Goal: Information Seeking & Learning: Find specific fact

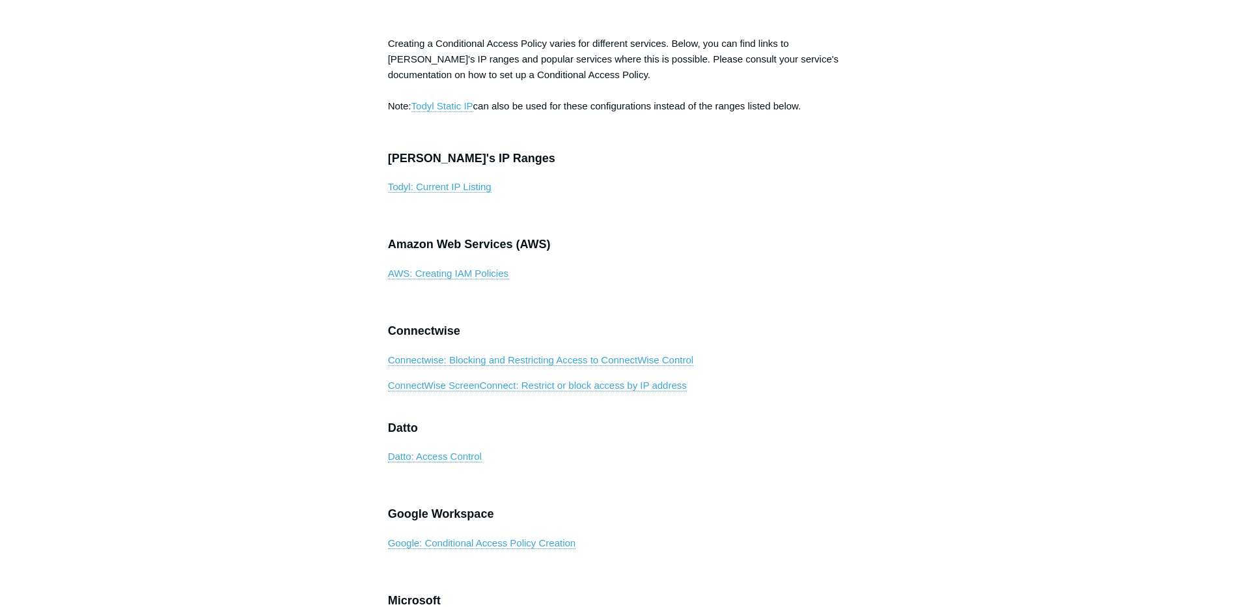
scroll to position [456, 0]
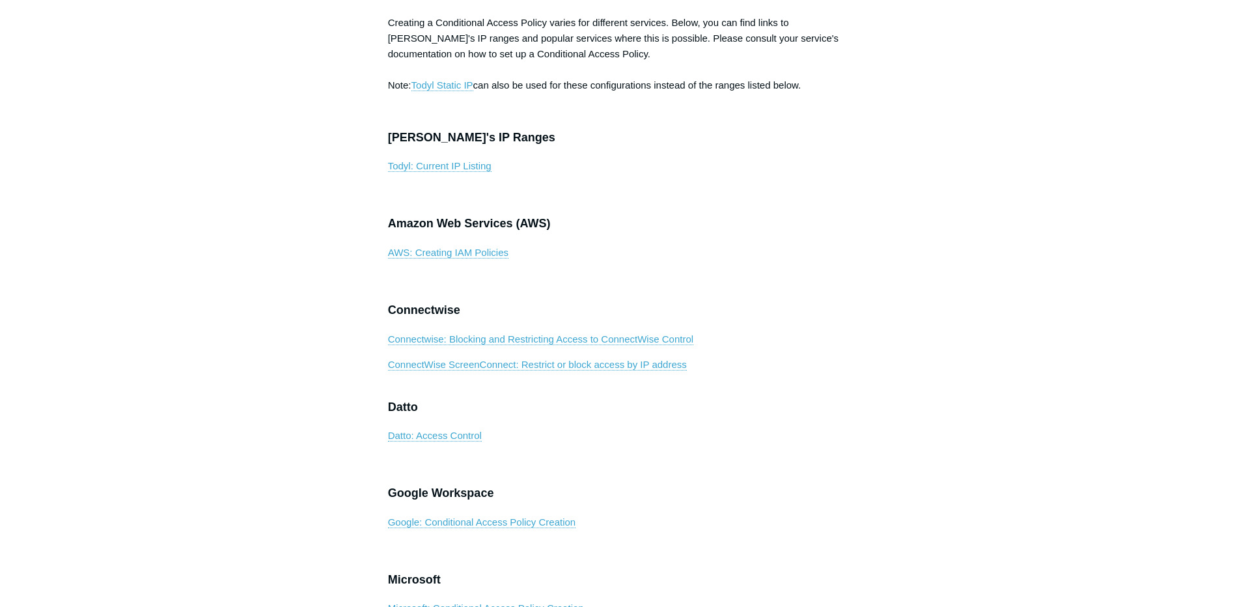
click at [478, 174] on p "Todyl: Current IP Listing" at bounding box center [617, 166] width 459 height 16
click at [476, 172] on link "Todyl: Current IP Listing" at bounding box center [439, 166] width 103 height 12
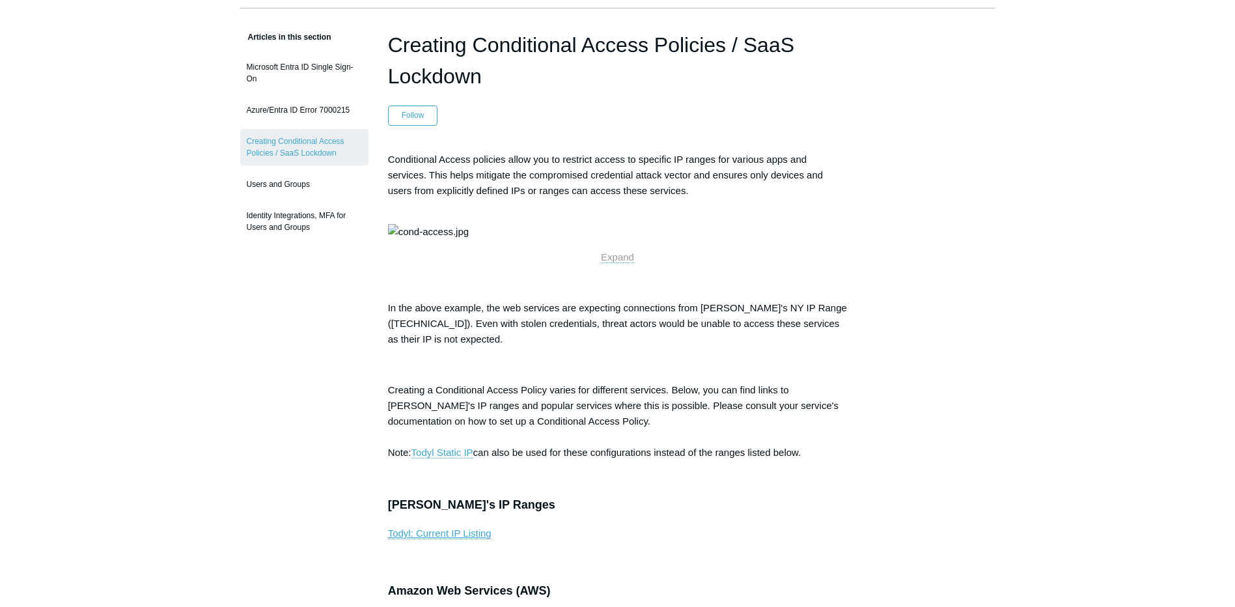
scroll to position [0, 0]
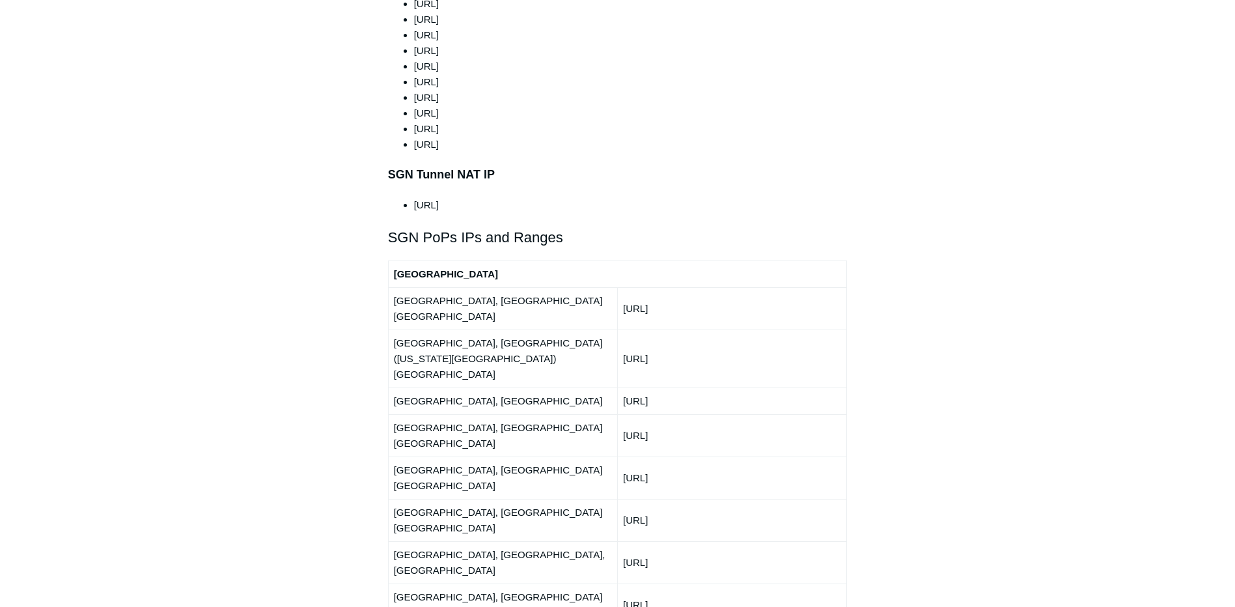
scroll to position [1367, 0]
drag, startPoint x: 751, startPoint y: 381, endPoint x: 612, endPoint y: 381, distance: 139.3
click at [612, 458] on tr "Dallas, TX USA 150.252.240.0/24" at bounding box center [617, 479] width 459 height 42
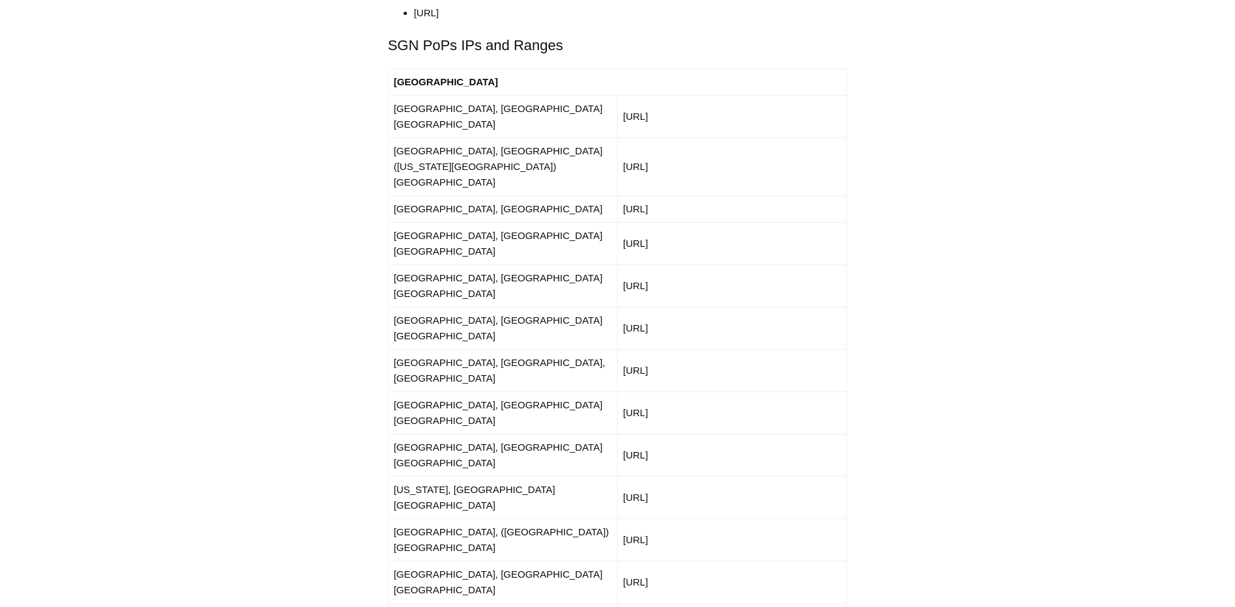
scroll to position [1537, 0]
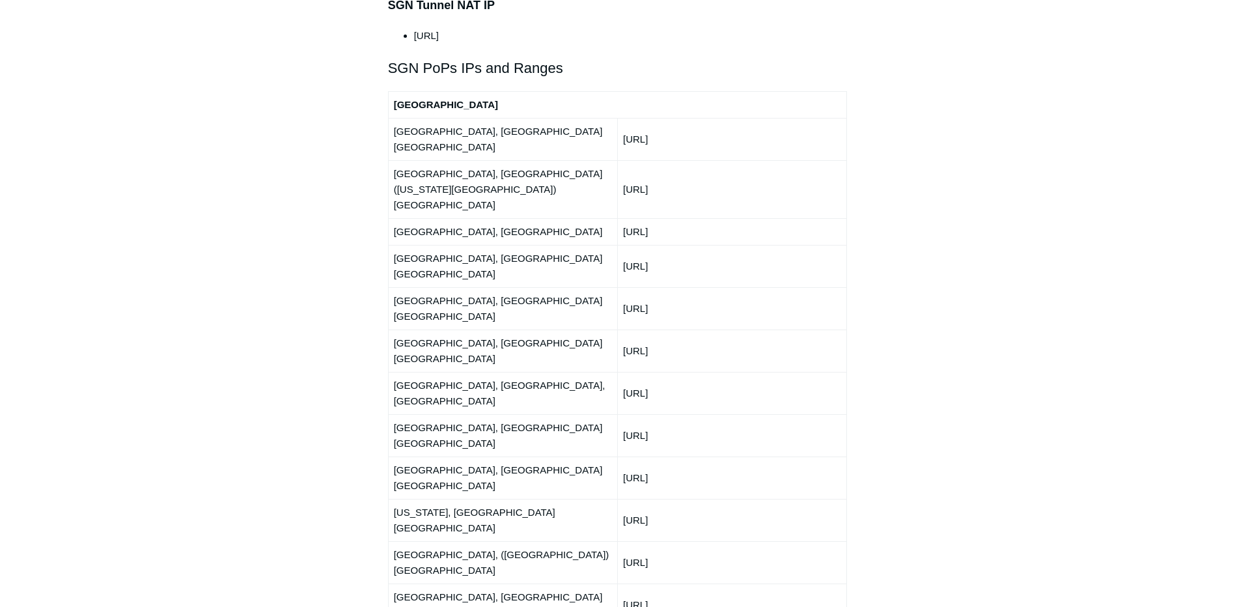
drag, startPoint x: 719, startPoint y: 344, endPoint x: 619, endPoint y: 343, distance: 99.6
click at [619, 499] on td "150.252.243.0/24" at bounding box center [731, 520] width 229 height 42
drag, startPoint x: 711, startPoint y: 311, endPoint x: 623, endPoint y: 310, distance: 88.5
click at [623, 456] on td "150.252.245.0/24" at bounding box center [731, 477] width 229 height 42
